Goal: Information Seeking & Learning: Learn about a topic

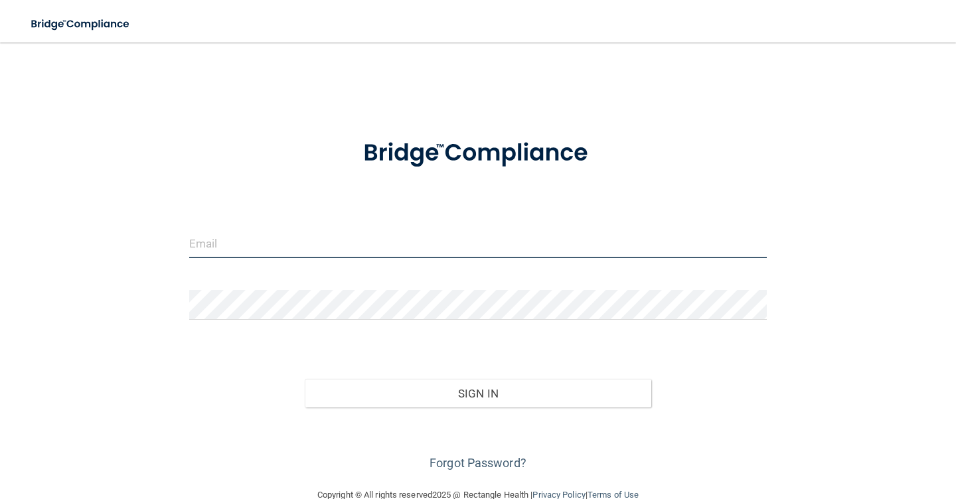
type input "[PERSON_NAME][DOMAIN_NAME][EMAIL_ADDRESS][DOMAIN_NAME]"
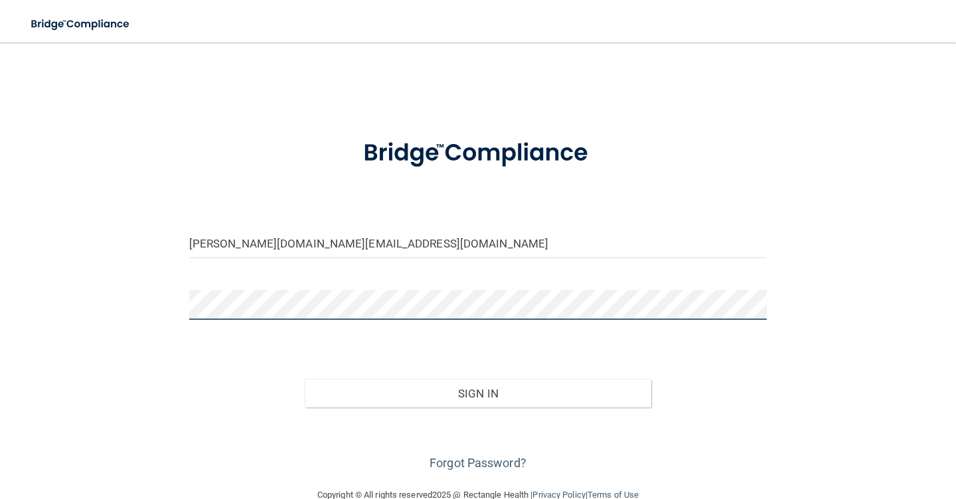
click at [478, 393] on button "Sign In" at bounding box center [478, 393] width 347 height 29
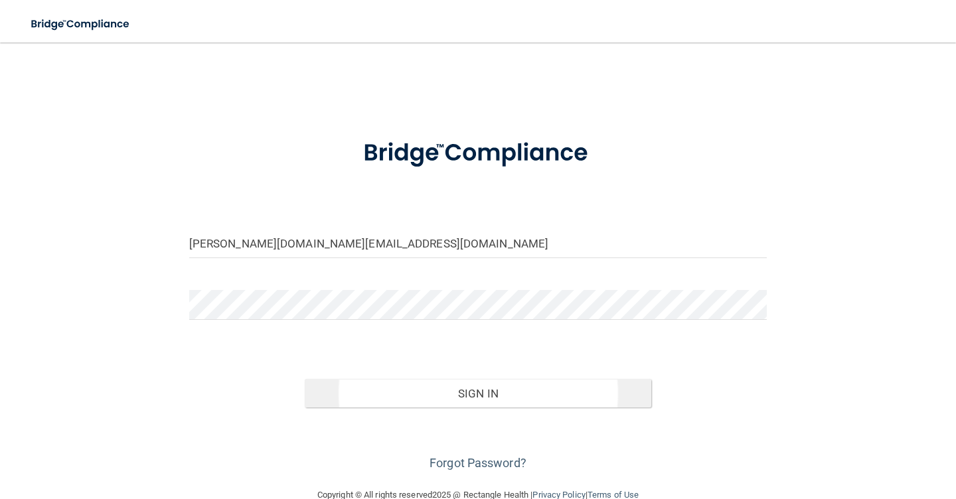
click at [459, 391] on button "Sign In" at bounding box center [478, 393] width 347 height 29
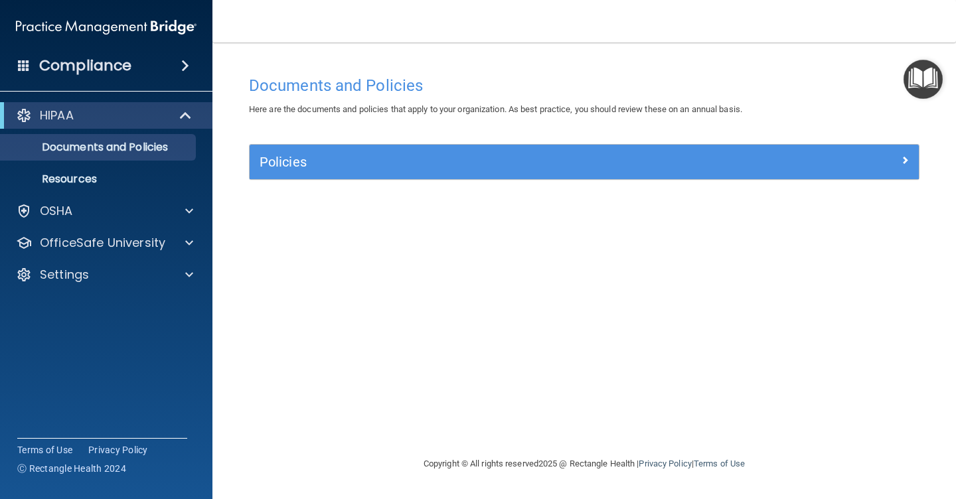
click at [922, 76] on img "Open Resource Center" at bounding box center [923, 79] width 39 height 39
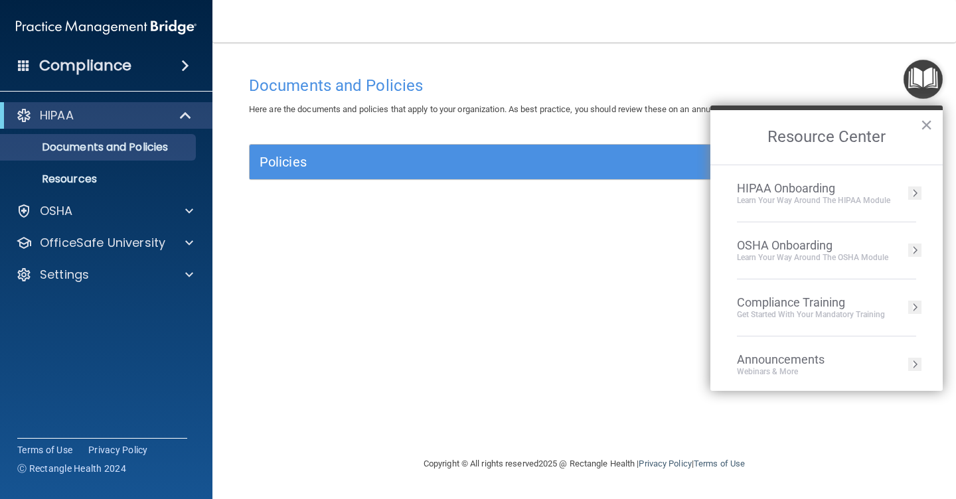
click at [806, 306] on div "Compliance Training" at bounding box center [811, 303] width 148 height 15
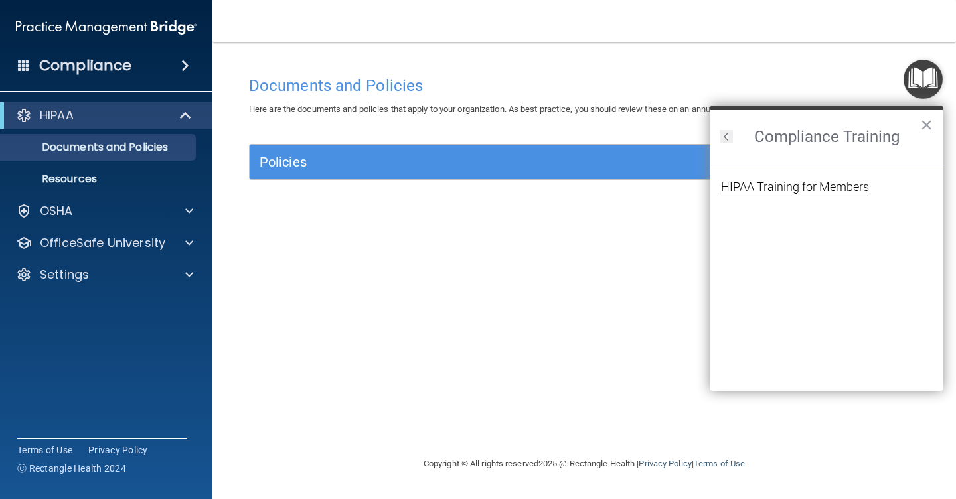
click at [762, 188] on div "HIPAA Training for Members" at bounding box center [795, 187] width 148 height 12
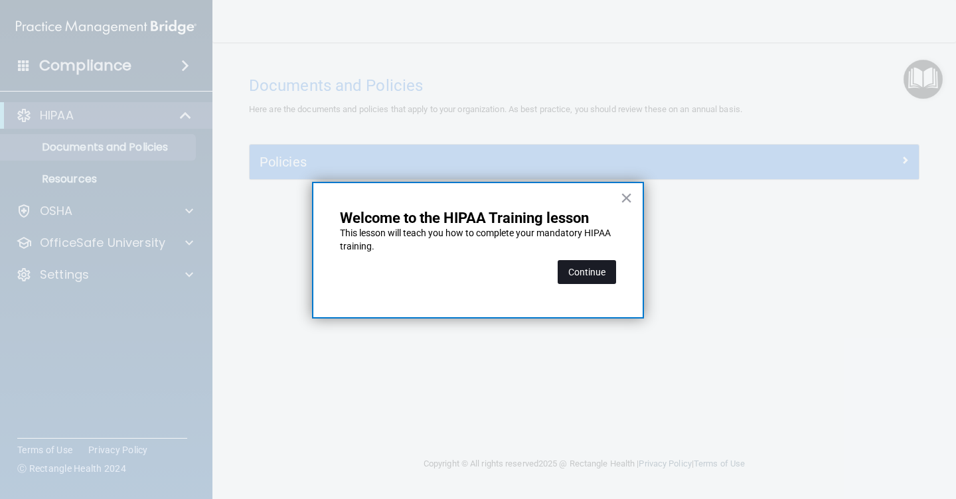
click at [595, 272] on button "Continue" at bounding box center [587, 272] width 58 height 24
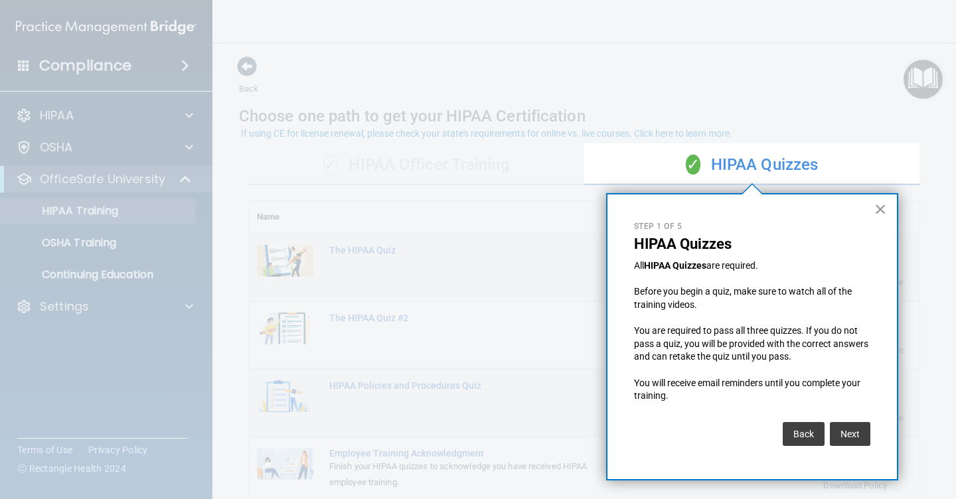
click at [875, 210] on button "×" at bounding box center [881, 209] width 13 height 21
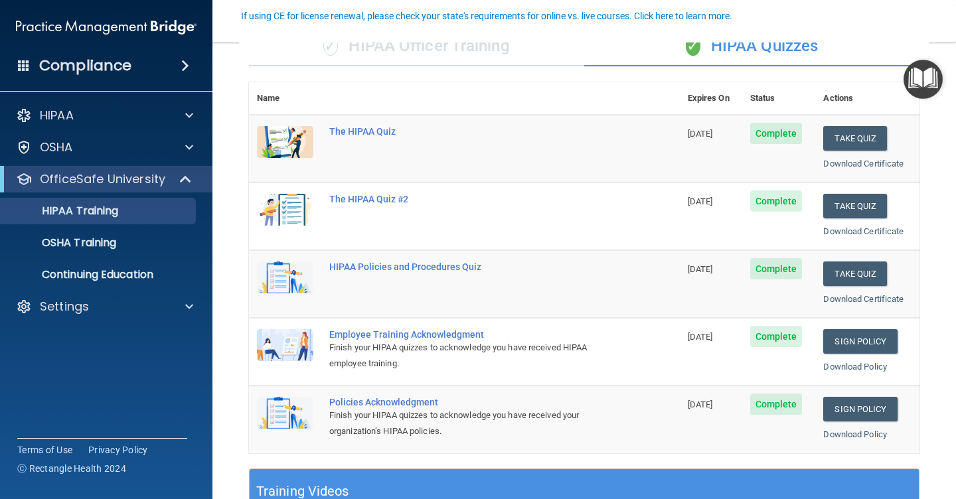
scroll to position [117, 0]
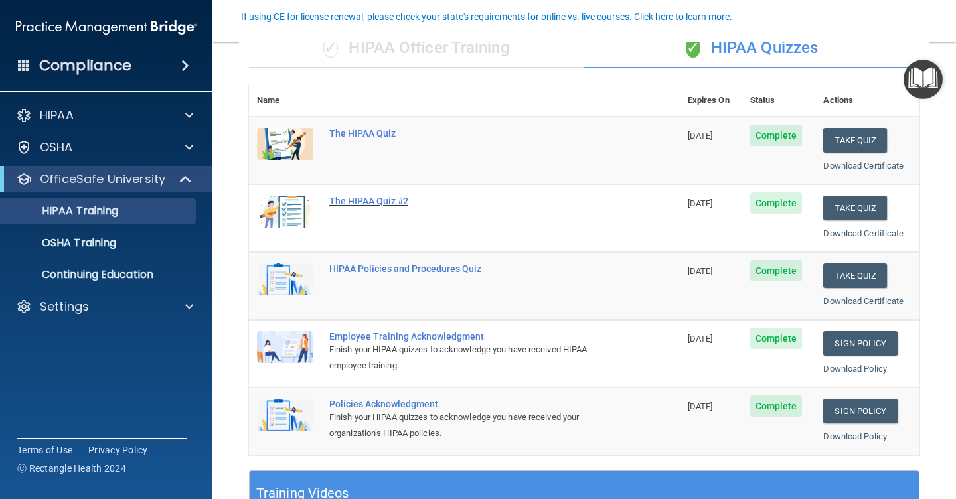
click at [382, 196] on div "The HIPAA Quiz #2" at bounding box center [471, 201] width 284 height 11
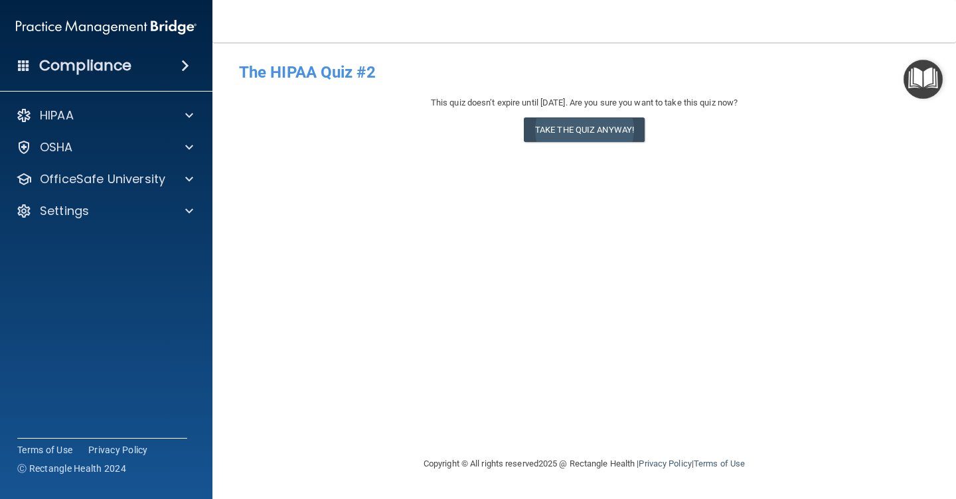
click at [573, 128] on button "Take the quiz anyway!" at bounding box center [584, 130] width 121 height 25
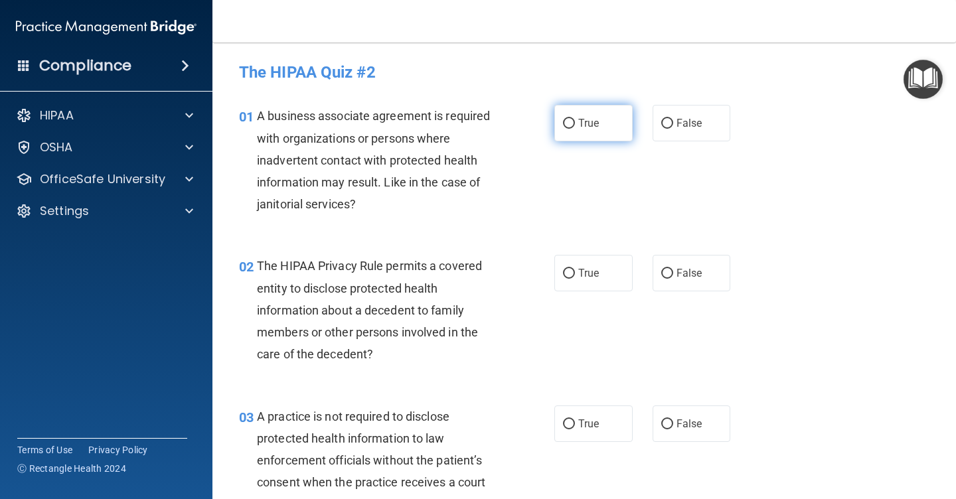
click at [572, 122] on input "True" at bounding box center [569, 124] width 12 height 10
radio input "true"
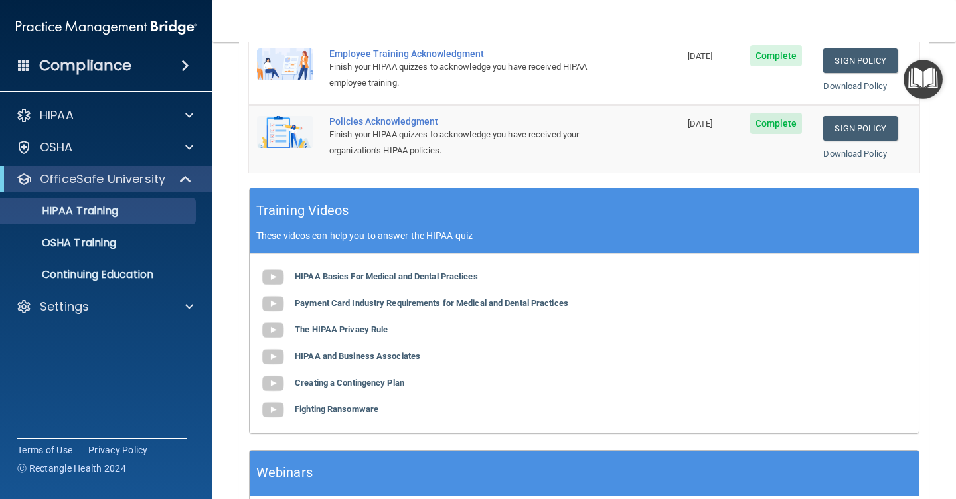
scroll to position [393, 0]
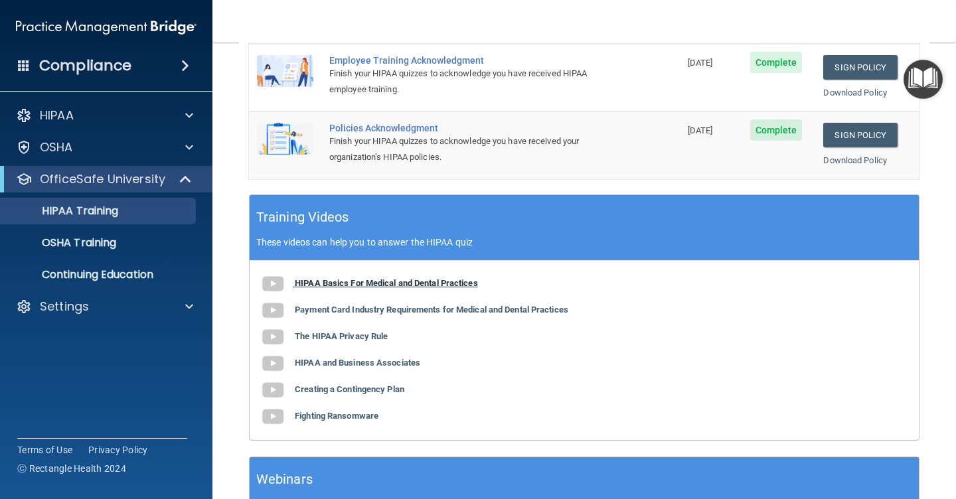
click at [349, 278] on b "HIPAA Basics For Medical and Dental Practices" at bounding box center [386, 283] width 183 height 10
click at [302, 305] on b "Payment Card Industry Requirements for Medical and Dental Practices" at bounding box center [432, 310] width 274 height 10
click at [327, 331] on b "The HIPAA Privacy Rule" at bounding box center [341, 336] width 93 height 10
